Goal: Navigation & Orientation: Find specific page/section

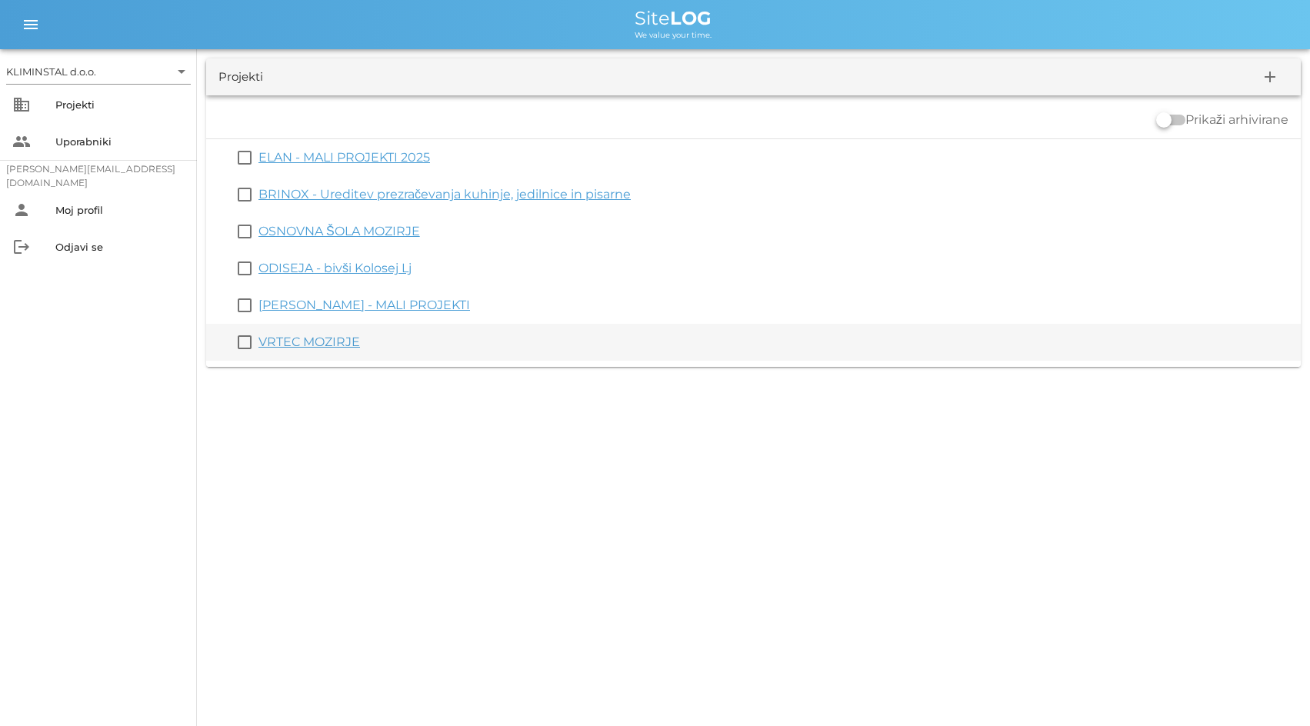
click at [278, 344] on link "VRTEC MOZIRJE" at bounding box center [309, 342] width 102 height 15
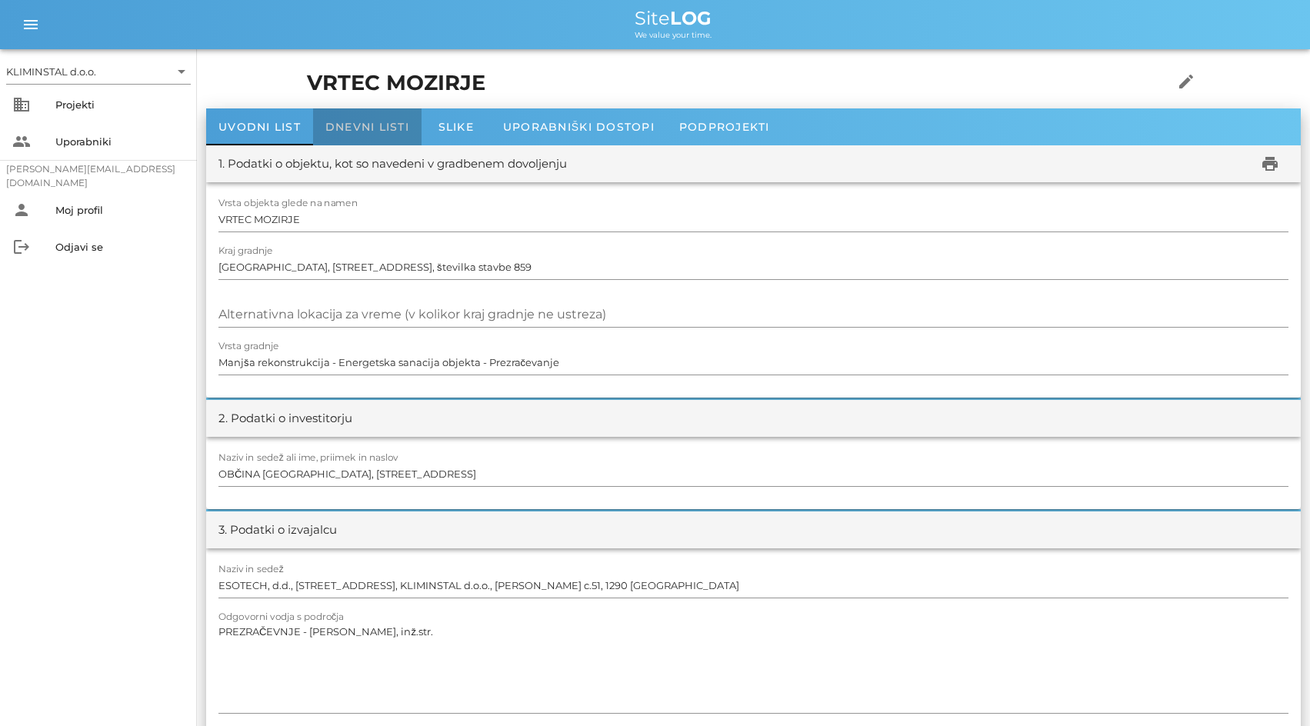
click at [355, 129] on span "Dnevni listi" at bounding box center [367, 127] width 84 height 14
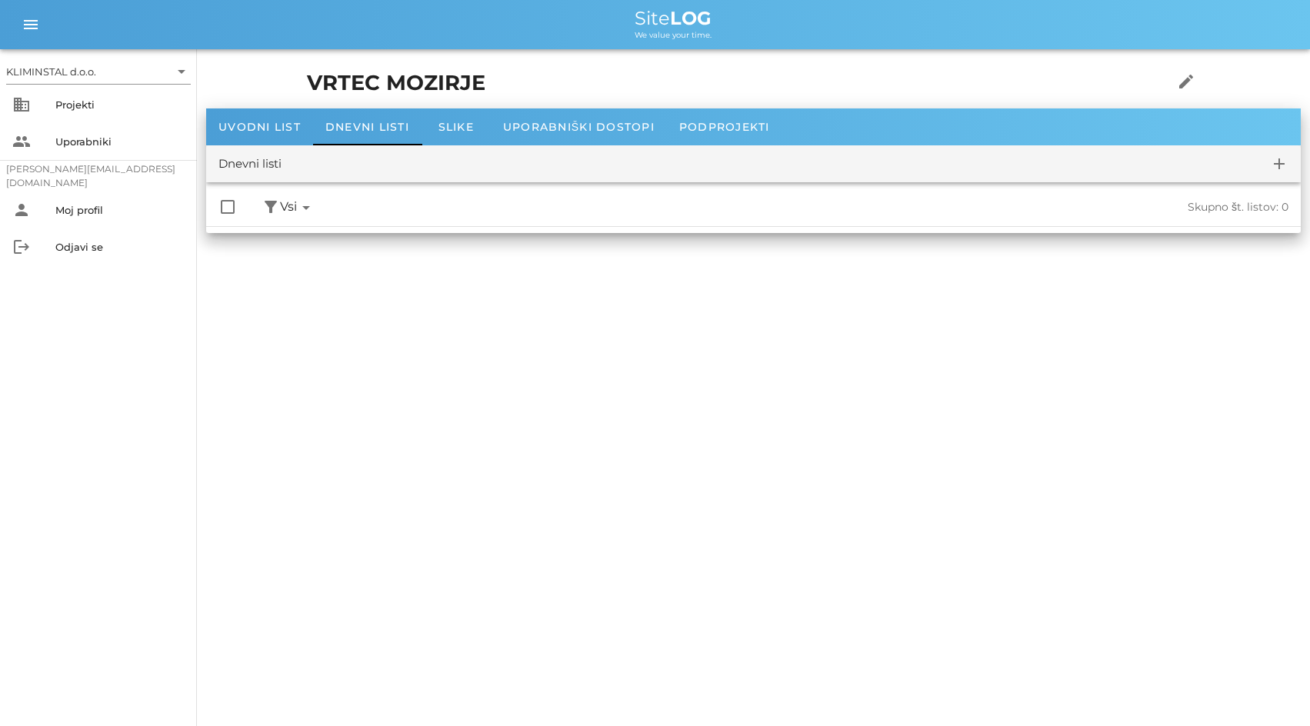
click at [314, 204] on icon "arrow_drop_down" at bounding box center [306, 207] width 18 height 18
click at [301, 206] on icon "arrow_drop_down" at bounding box center [306, 207] width 18 height 18
click at [375, 371] on div "KLIMINSTAL d.o.o. arrow_drop_down business Projekti people Uporabniki [PERSON_N…" at bounding box center [655, 363] width 1310 height 726
